Goal: Task Accomplishment & Management: Manage account settings

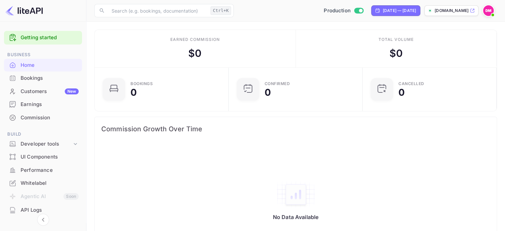
scroll to position [89, 0]
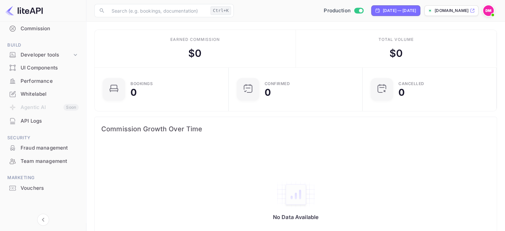
click at [49, 92] on div "Whitelabel" at bounding box center [50, 94] width 58 height 8
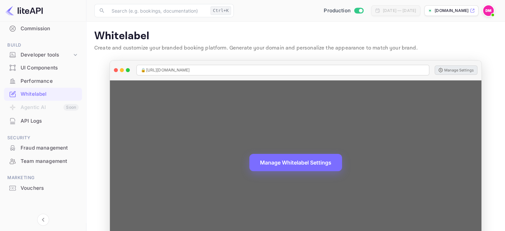
click at [449, 66] on button "Manage Settings" at bounding box center [455, 69] width 43 height 9
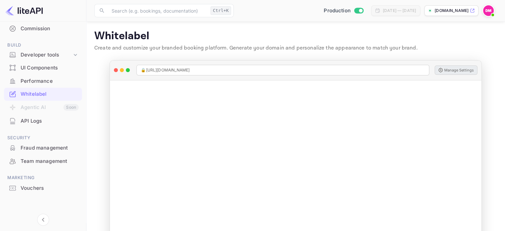
scroll to position [22, 0]
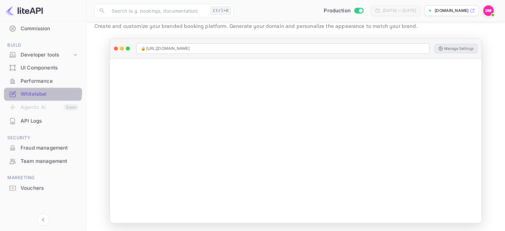
click at [37, 91] on div "Whitelabel" at bounding box center [50, 94] width 58 height 8
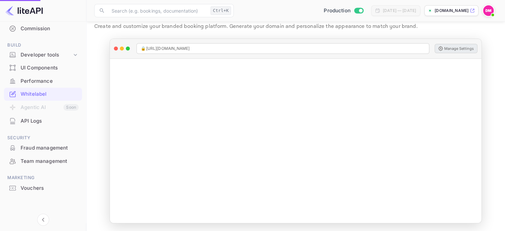
scroll to position [0, 0]
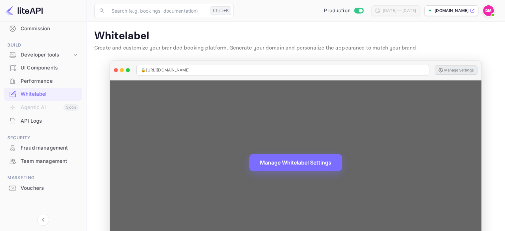
click at [470, 69] on button "Manage Settings" at bounding box center [455, 69] width 43 height 9
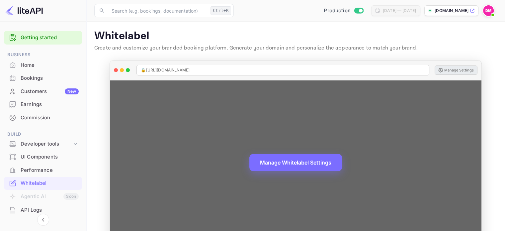
click at [468, 68] on button "Manage Settings" at bounding box center [455, 69] width 43 height 9
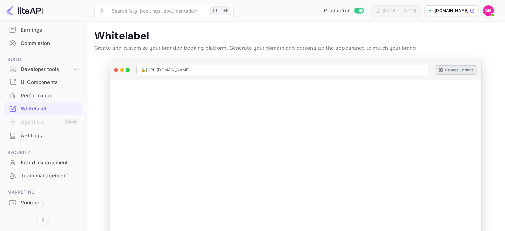
scroll to position [89, 0]
